Goal: Task Accomplishment & Management: Complete application form

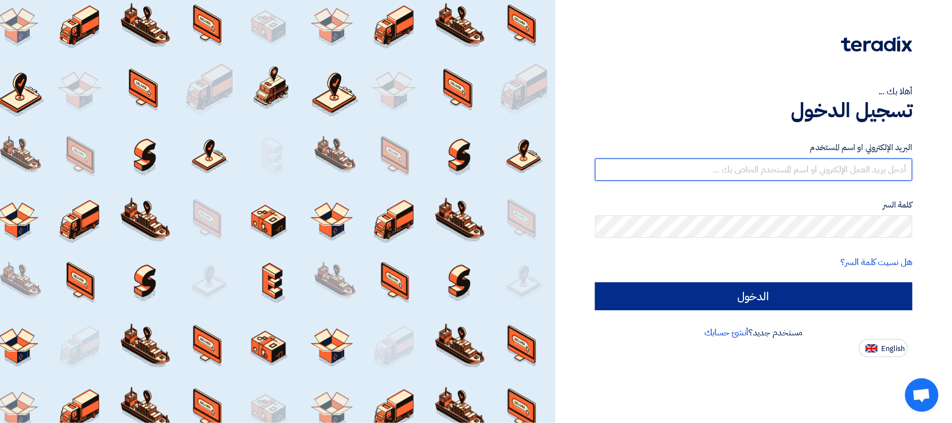
type input "[EMAIL_ADDRESS][DOMAIN_NAME]"
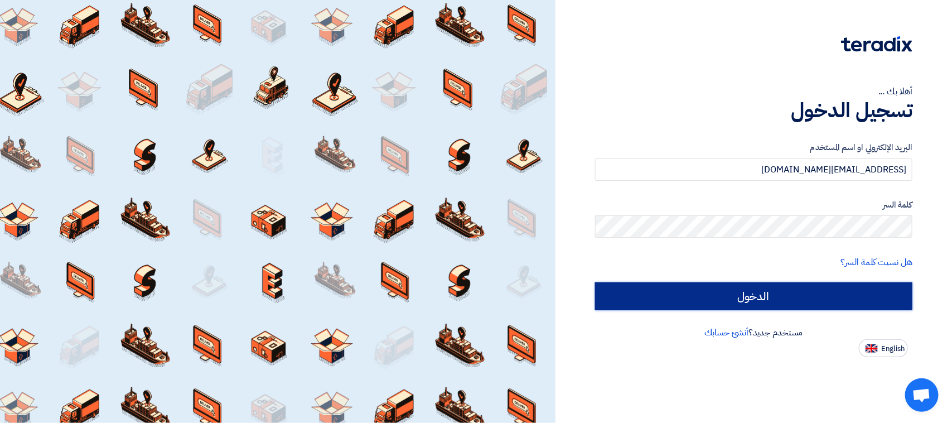
drag, startPoint x: 663, startPoint y: 302, endPoint x: 653, endPoint y: 237, distance: 65.0
click at [664, 301] on input "الدخول" at bounding box center [753, 296] width 317 height 28
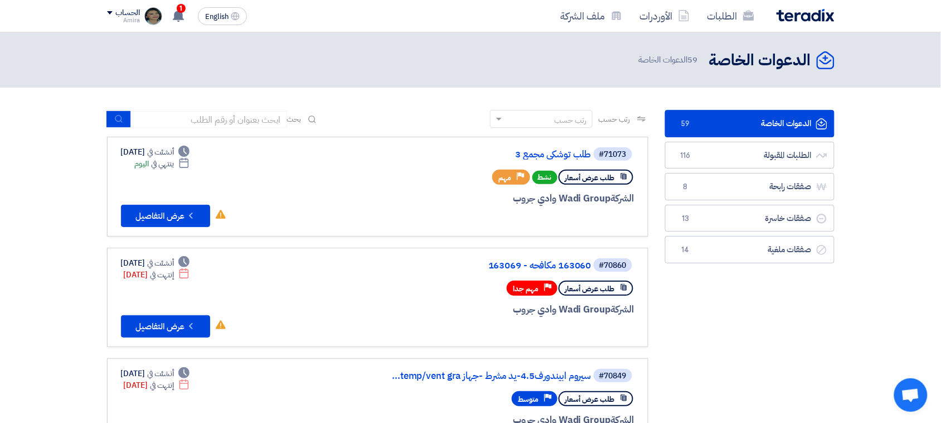
click at [366, 216] on div at bounding box center [500, 219] width 268 height 16
click at [566, 149] on link "طلب توشكي مجمع 3" at bounding box center [479, 154] width 223 height 10
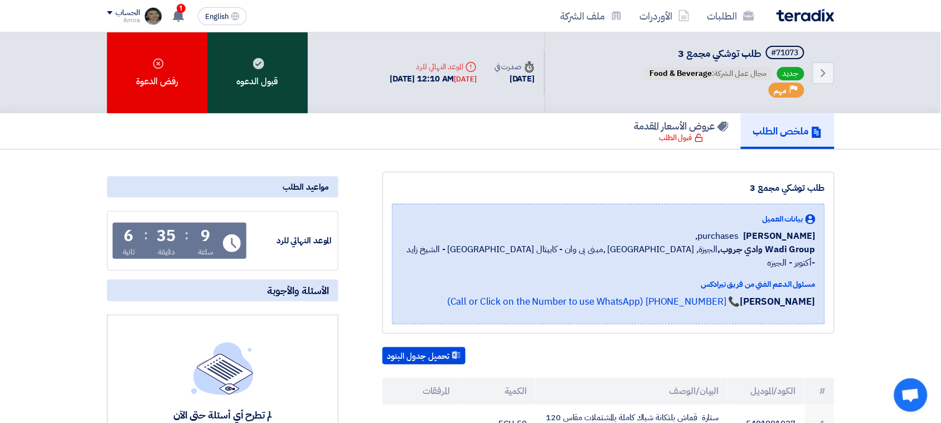
click at [265, 69] on div "قبول الدعوه" at bounding box center [257, 72] width 100 height 81
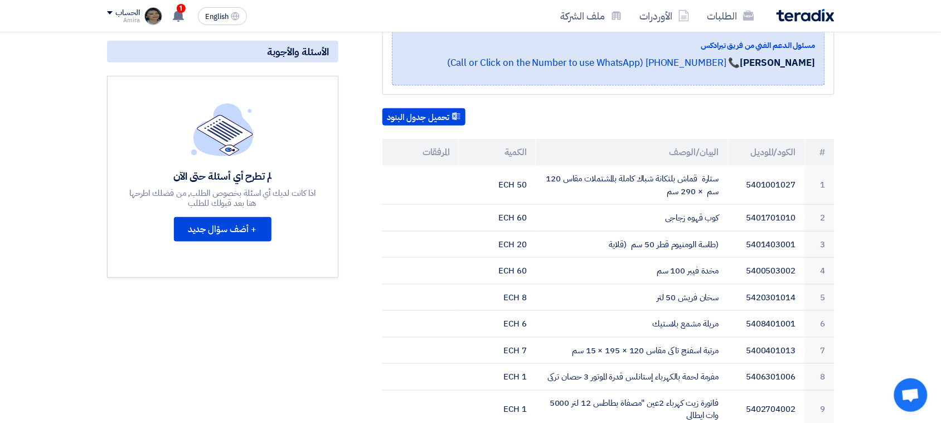
scroll to position [245, 0]
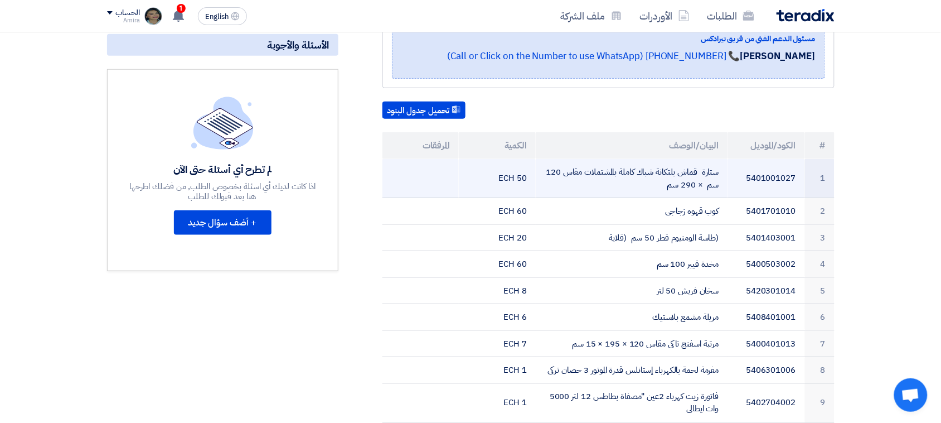
drag, startPoint x: 722, startPoint y: 154, endPoint x: 665, endPoint y: 171, distance: 60.0
click at [665, 171] on td "ستارة قماش بلتكانة شباك كاملة بالمشتملات مقاس 120 سم × 290 سم" at bounding box center [632, 178] width 192 height 39
copy td "ستارة قماش بلتكانة شباك كاملة بالمشتملات مقاس 120 سم × 290 سم"
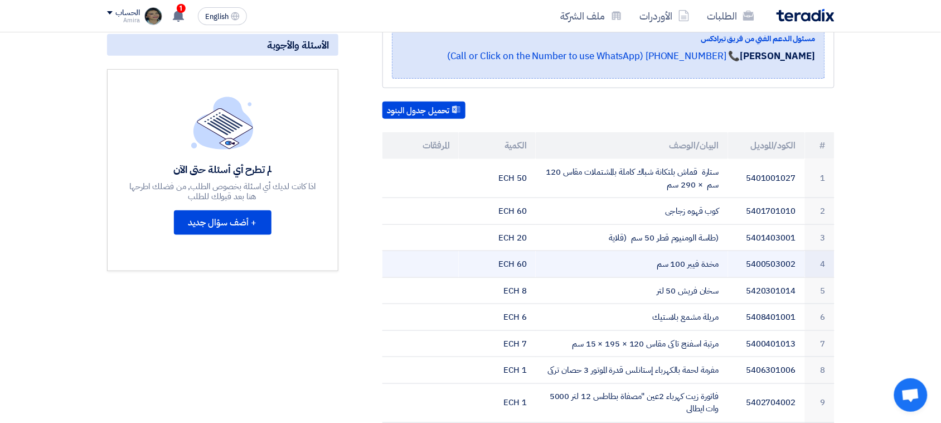
click at [411, 255] on td at bounding box center [420, 264] width 77 height 27
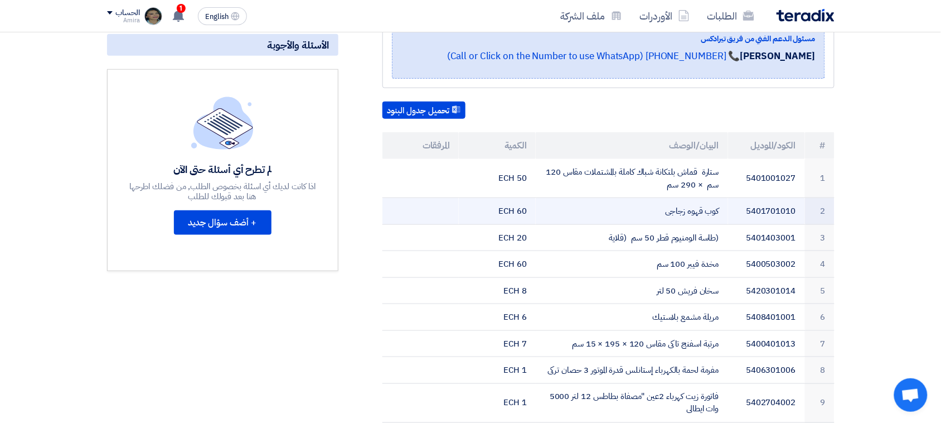
click at [634, 198] on td "كوب قهوه زجاجى" at bounding box center [632, 211] width 192 height 27
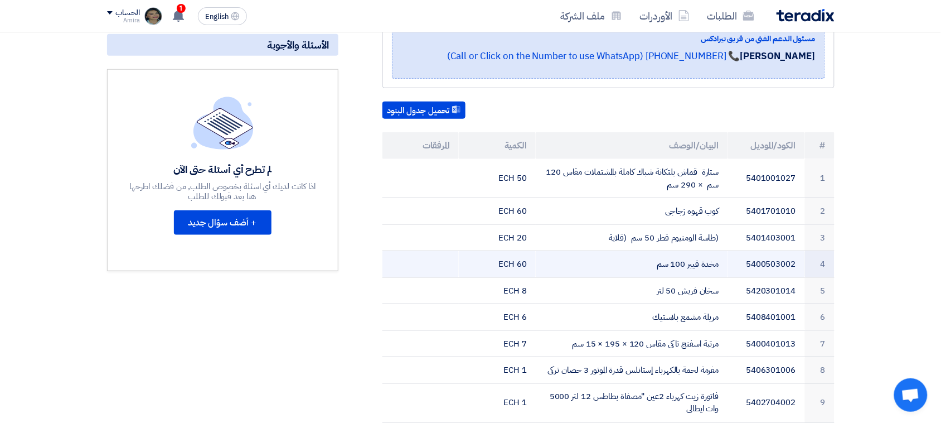
click at [721, 251] on td "مخدة فيبر 100 سم" at bounding box center [632, 264] width 192 height 27
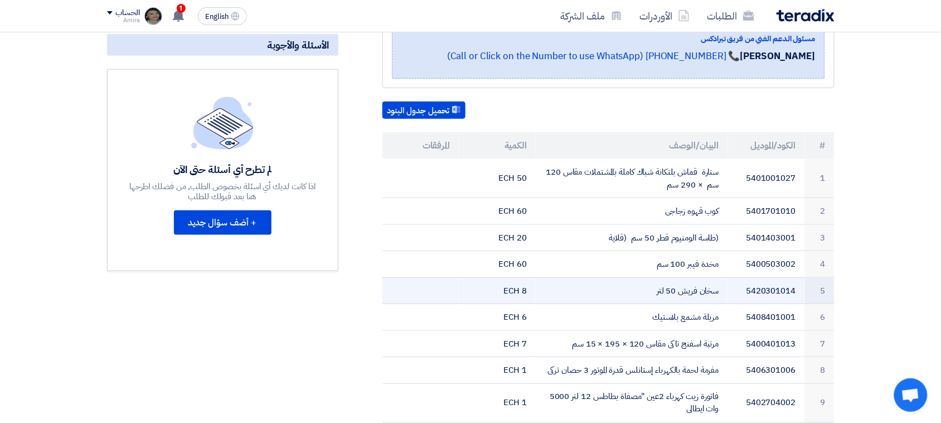
click at [715, 285] on td "سخان فريش 50 لتر" at bounding box center [632, 290] width 192 height 27
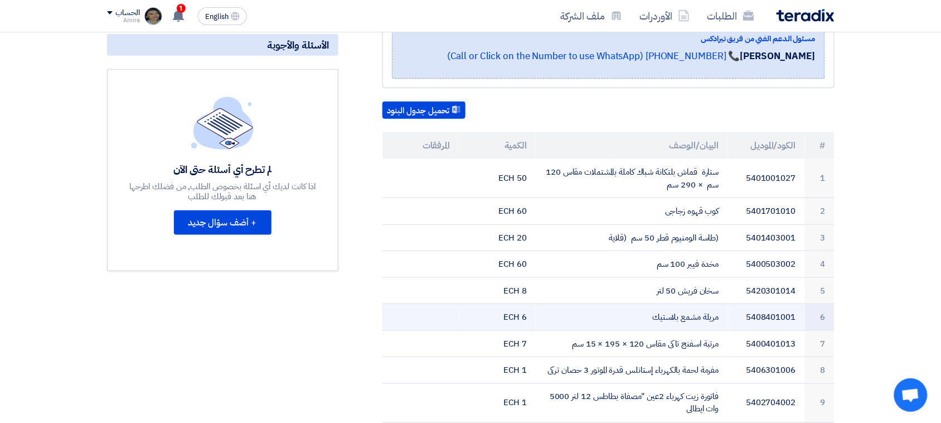
click at [712, 304] on td "مريلة مشمع بلاستيك" at bounding box center [632, 317] width 192 height 27
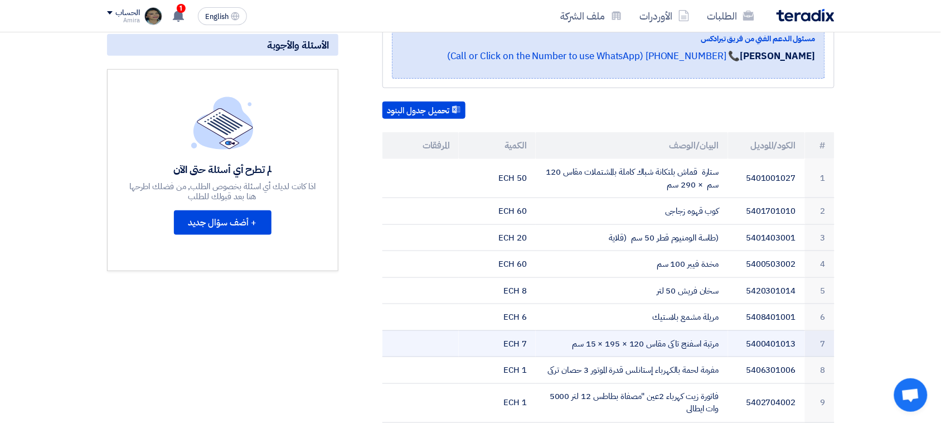
click at [715, 335] on td "مرتبة اسفنج تاكى مقاس 120 × 195 × 15 سم" at bounding box center [632, 343] width 192 height 27
drag, startPoint x: 720, startPoint y: 330, endPoint x: 564, endPoint y: 327, distance: 156.7
click at [564, 330] on td "مرتبة اسفنج تاكى مقاس 120 × 195 × 15 سم" at bounding box center [632, 343] width 192 height 27
copy td "مرتبة اسفنج تاكى مقاس 120 × 195 × 15 سم"
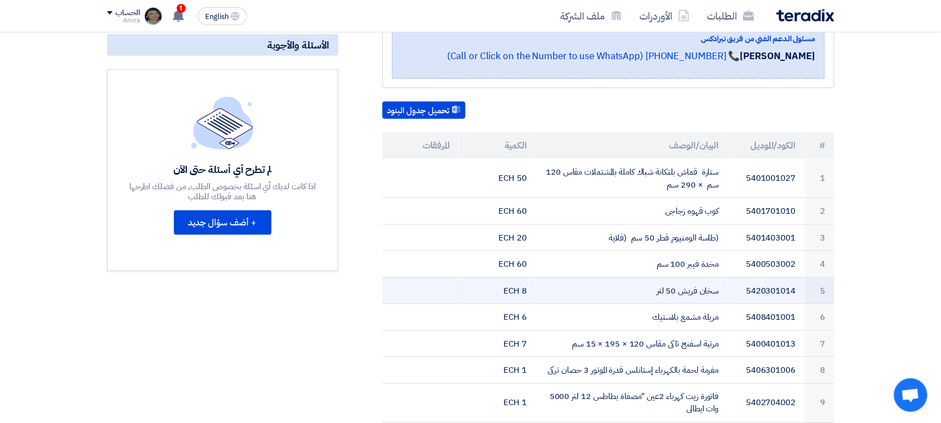
click at [441, 277] on td at bounding box center [420, 290] width 77 height 27
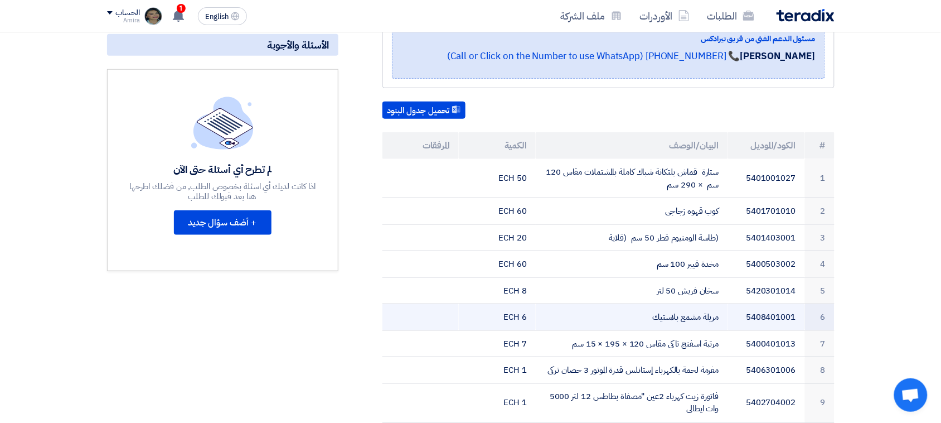
click at [643, 304] on td "مريلة مشمع بلاستيك" at bounding box center [632, 317] width 192 height 27
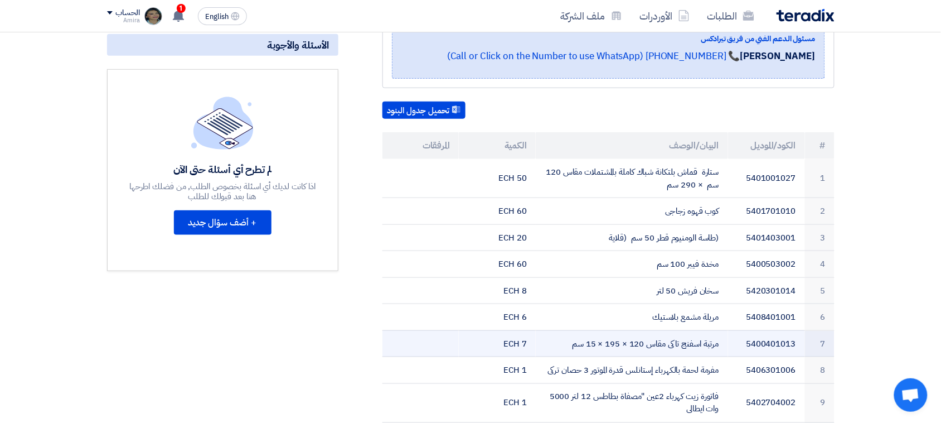
click at [650, 330] on td "مرتبة اسفنج تاكى مقاس 120 × 195 × 15 سم" at bounding box center [632, 343] width 192 height 27
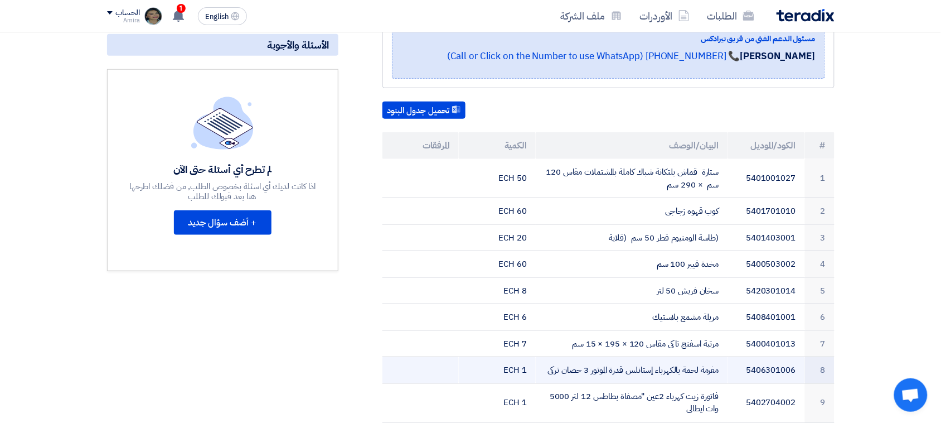
click at [659, 357] on td "مفرمة لحمة بالكهرباء إستانلس قدرة الموتور 3 حصان تركى" at bounding box center [632, 370] width 192 height 27
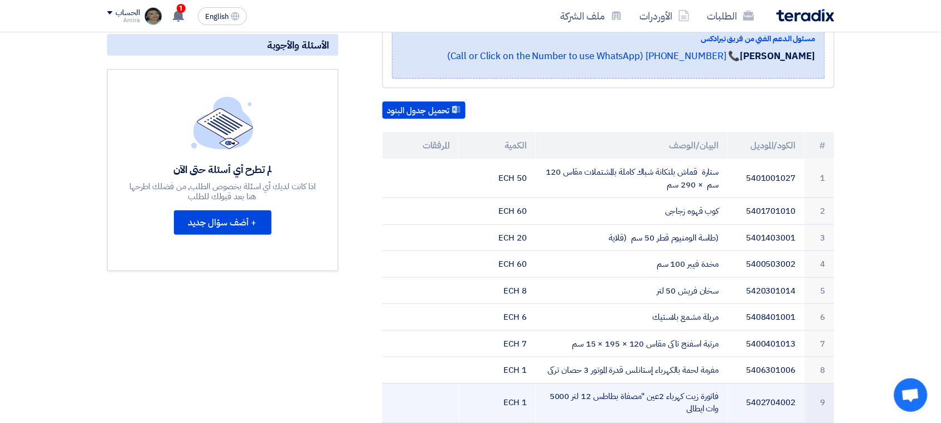
click at [694, 386] on td "فاتورة زيت كهرباء 2عين "مصفاة بطاطس 12 لتر 5000 وات ايطالى" at bounding box center [632, 402] width 192 height 39
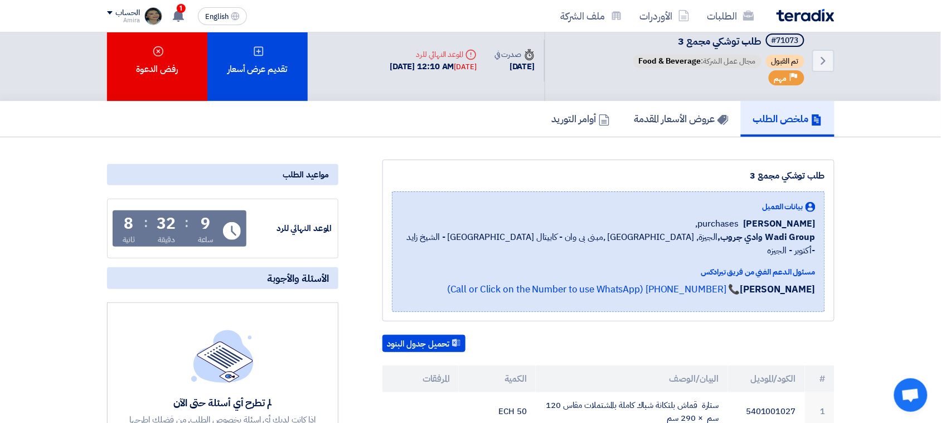
scroll to position [361, 0]
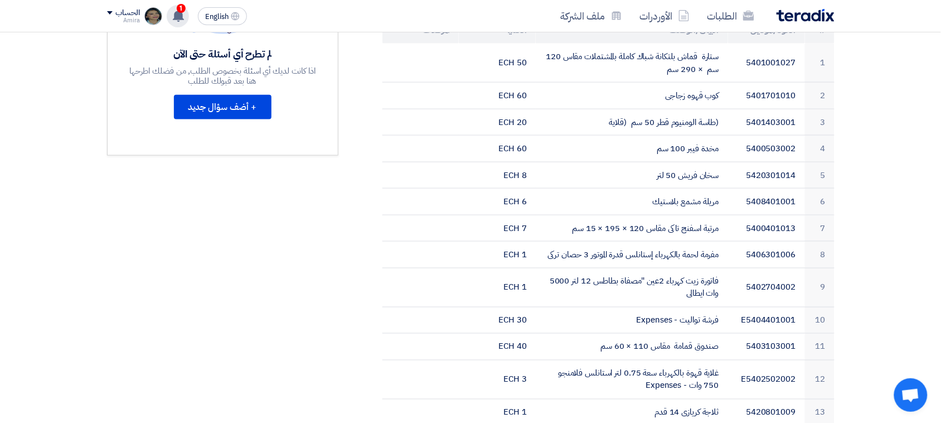
click at [181, 6] on span "1" at bounding box center [181, 8] width 9 height 9
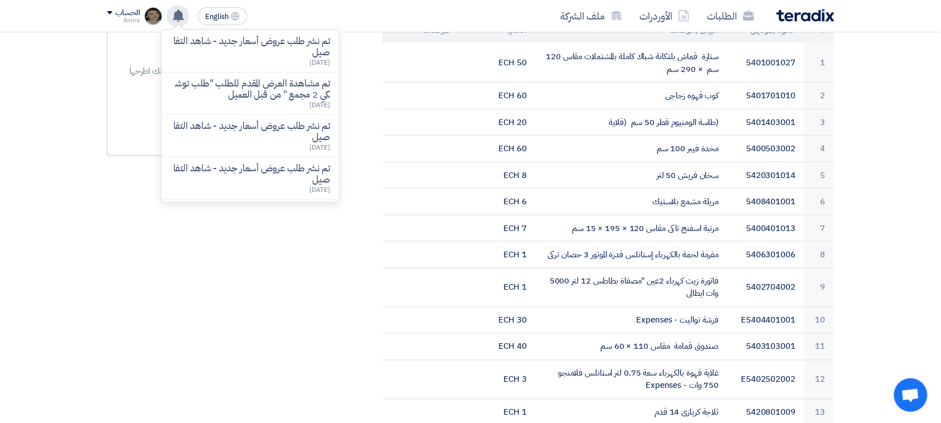
scroll to position [0, 0]
